Goal: Entertainment & Leisure: Consume media (video, audio)

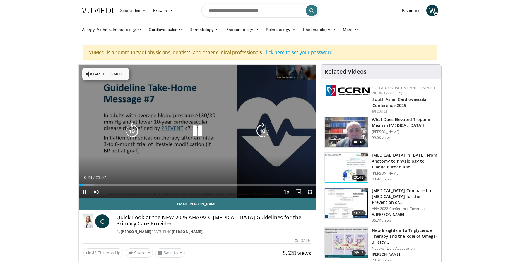
click at [261, 130] on icon "Video Player" at bounding box center [262, 131] width 16 height 16
click at [95, 73] on button "Tap to unmute" at bounding box center [105, 74] width 47 height 12
click at [191, 134] on icon "Video Player" at bounding box center [197, 131] width 16 height 16
